Goal: Navigation & Orientation: Find specific page/section

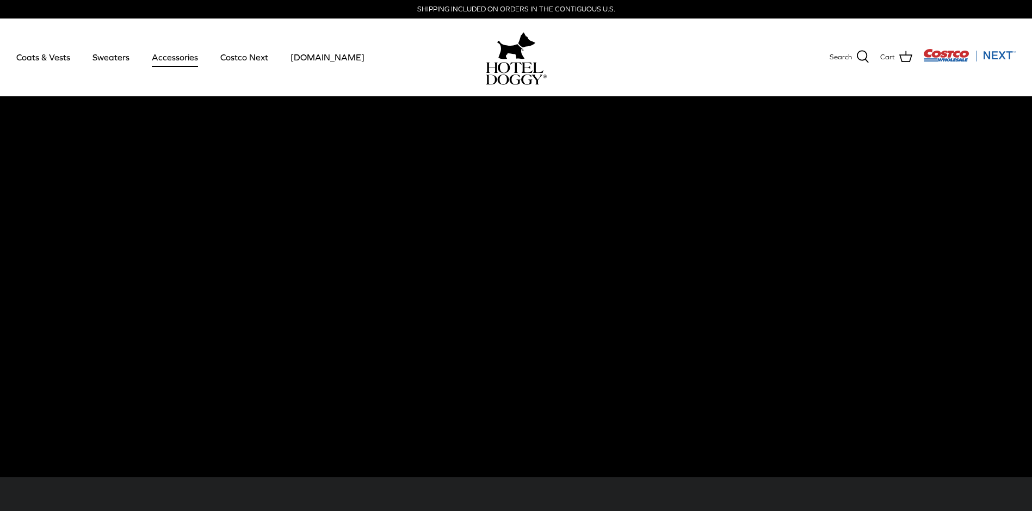
click at [181, 57] on link "Accessories" at bounding box center [175, 57] width 66 height 37
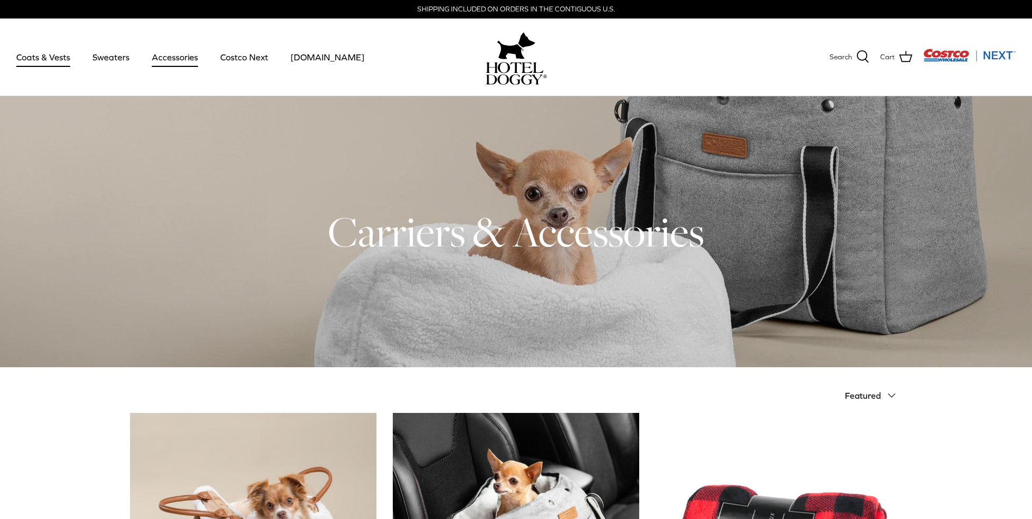
click at [43, 60] on link "Coats & Vests" at bounding box center [43, 57] width 73 height 37
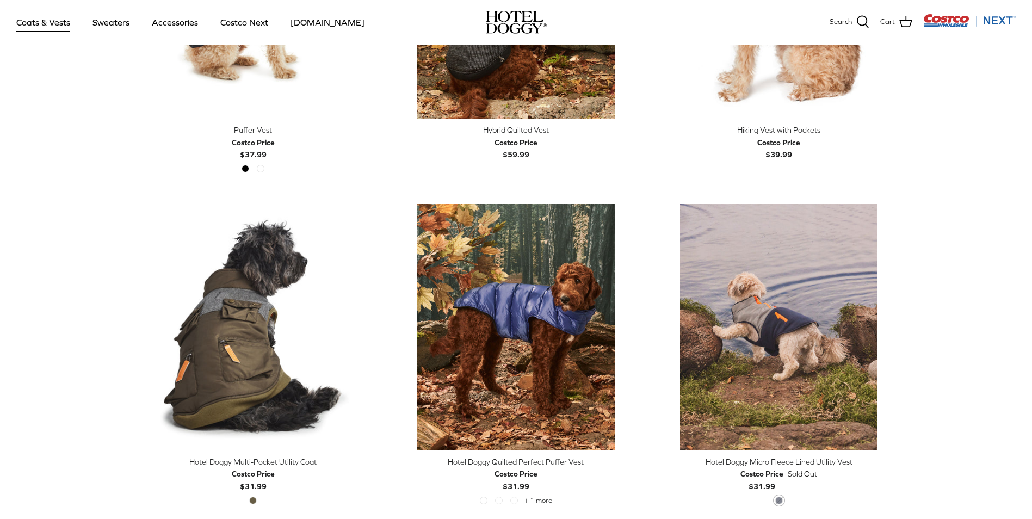
scroll to position [2372, 0]
